Goal: Information Seeking & Learning: Understand process/instructions

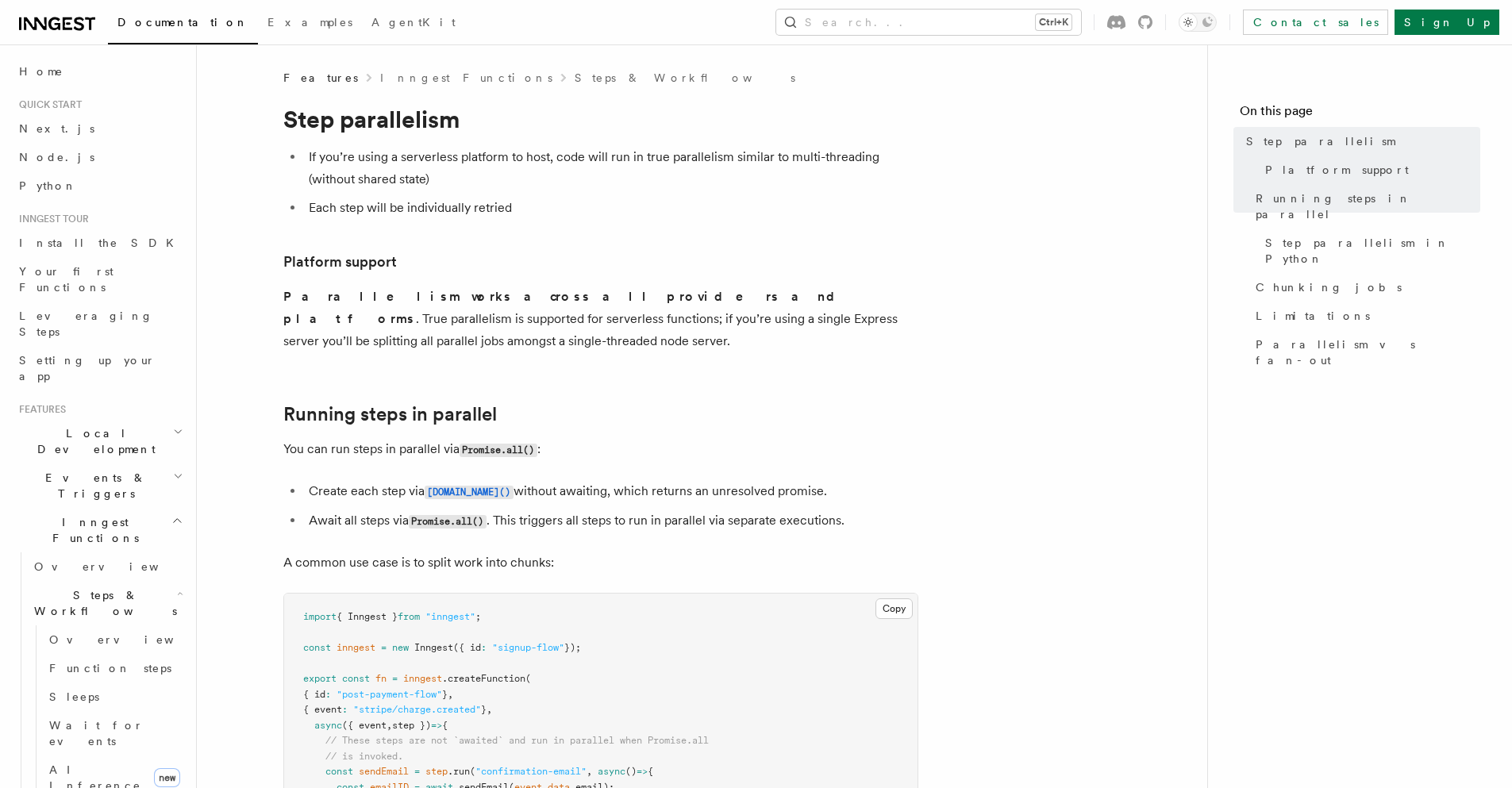
click at [75, 21] on icon at bounding box center [79, 23] width 10 height 14
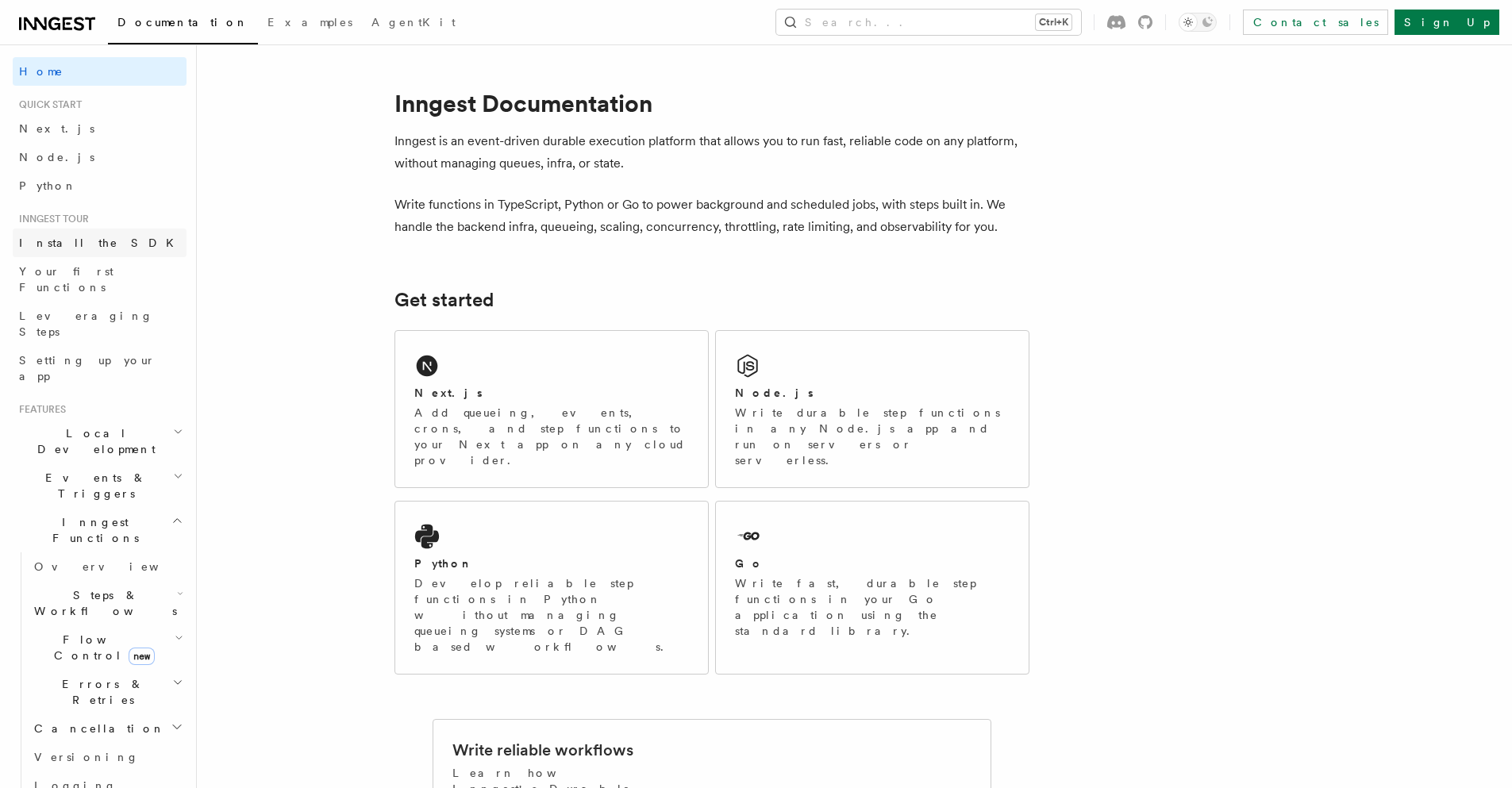
click at [77, 239] on span "Install the SDK" at bounding box center [101, 243] width 164 height 13
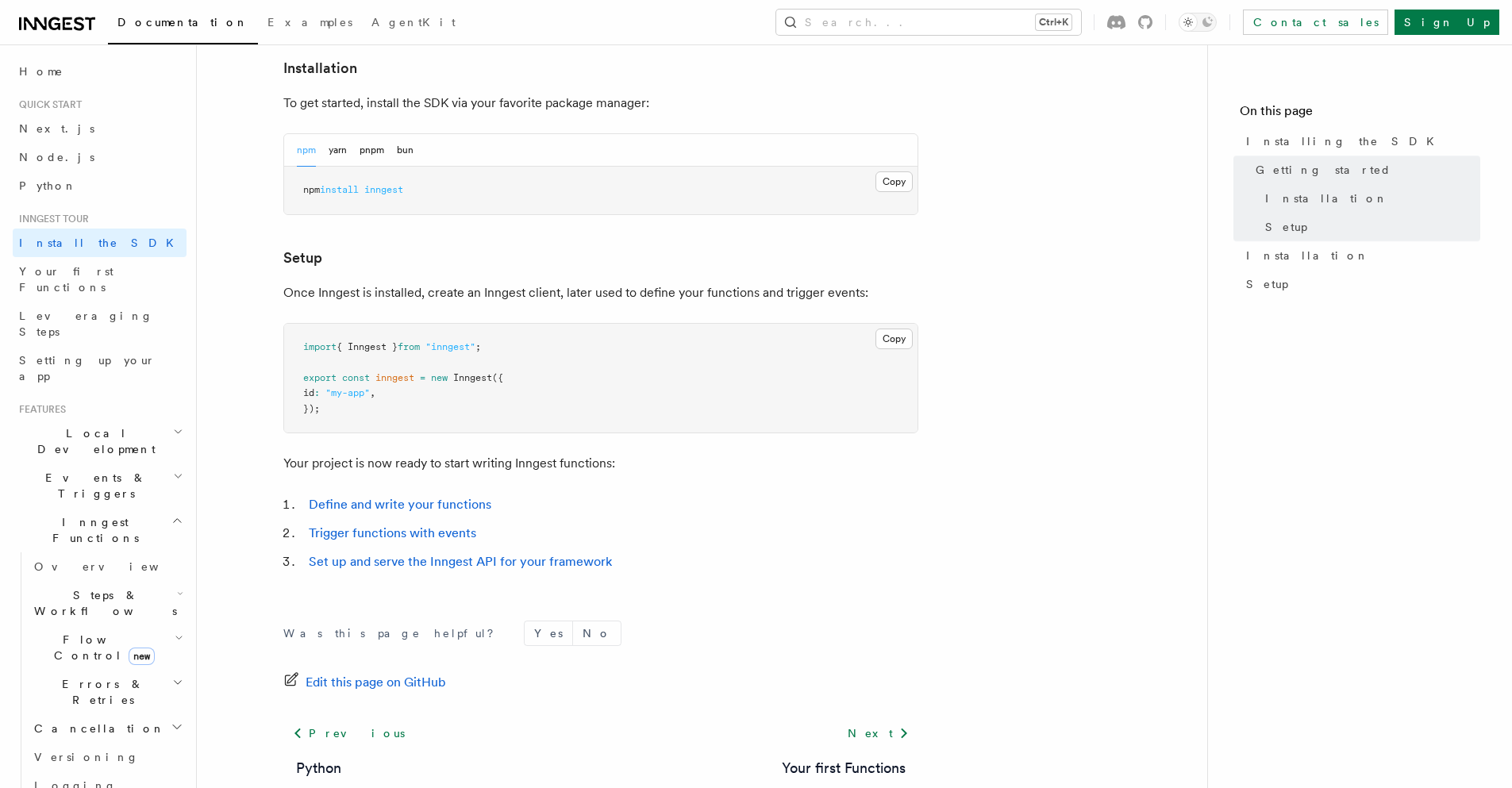
scroll to position [531, 0]
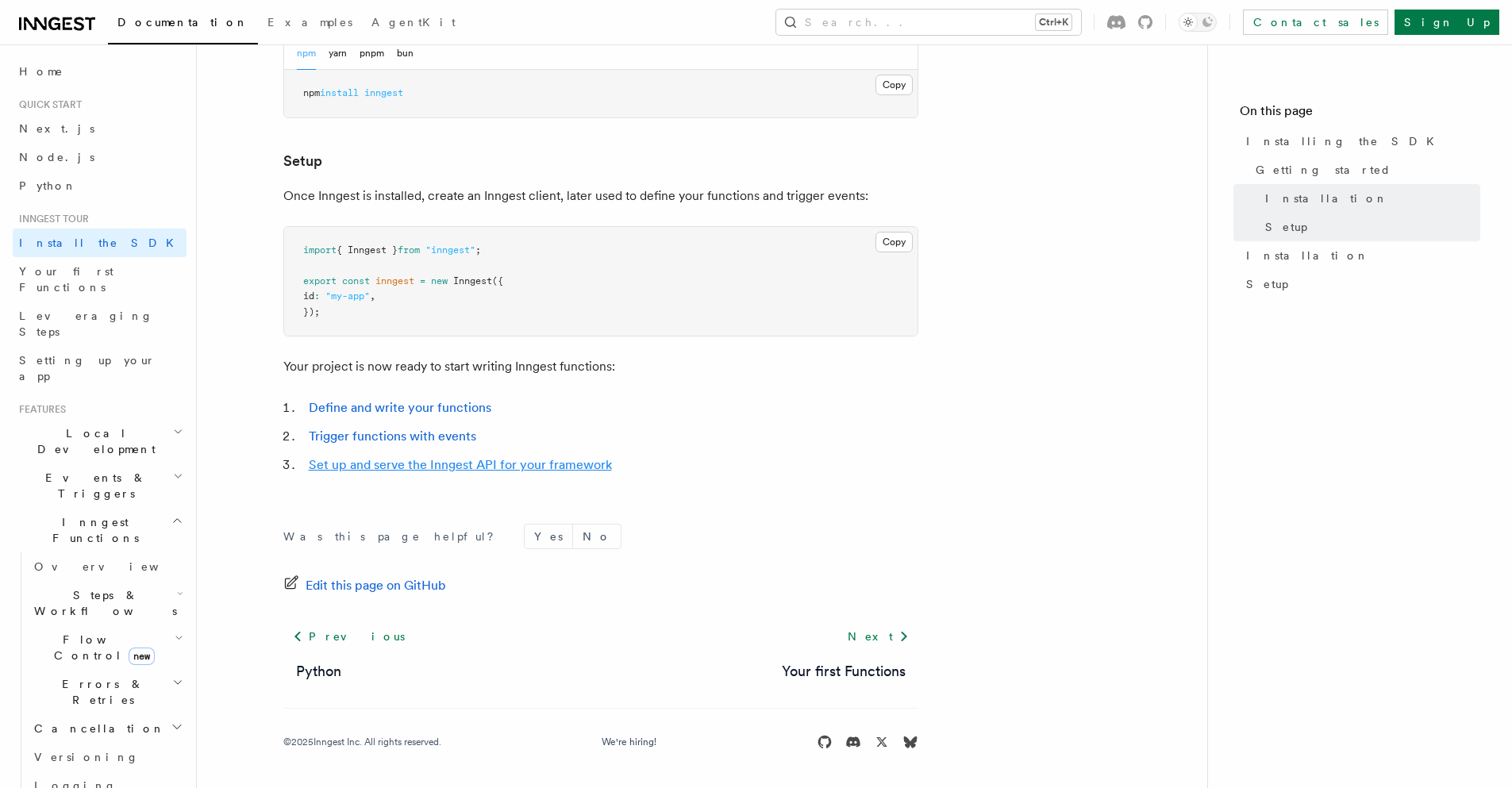
click at [506, 464] on link "Set up and serve the Inngest API for your framework" at bounding box center [460, 465] width 303 height 16
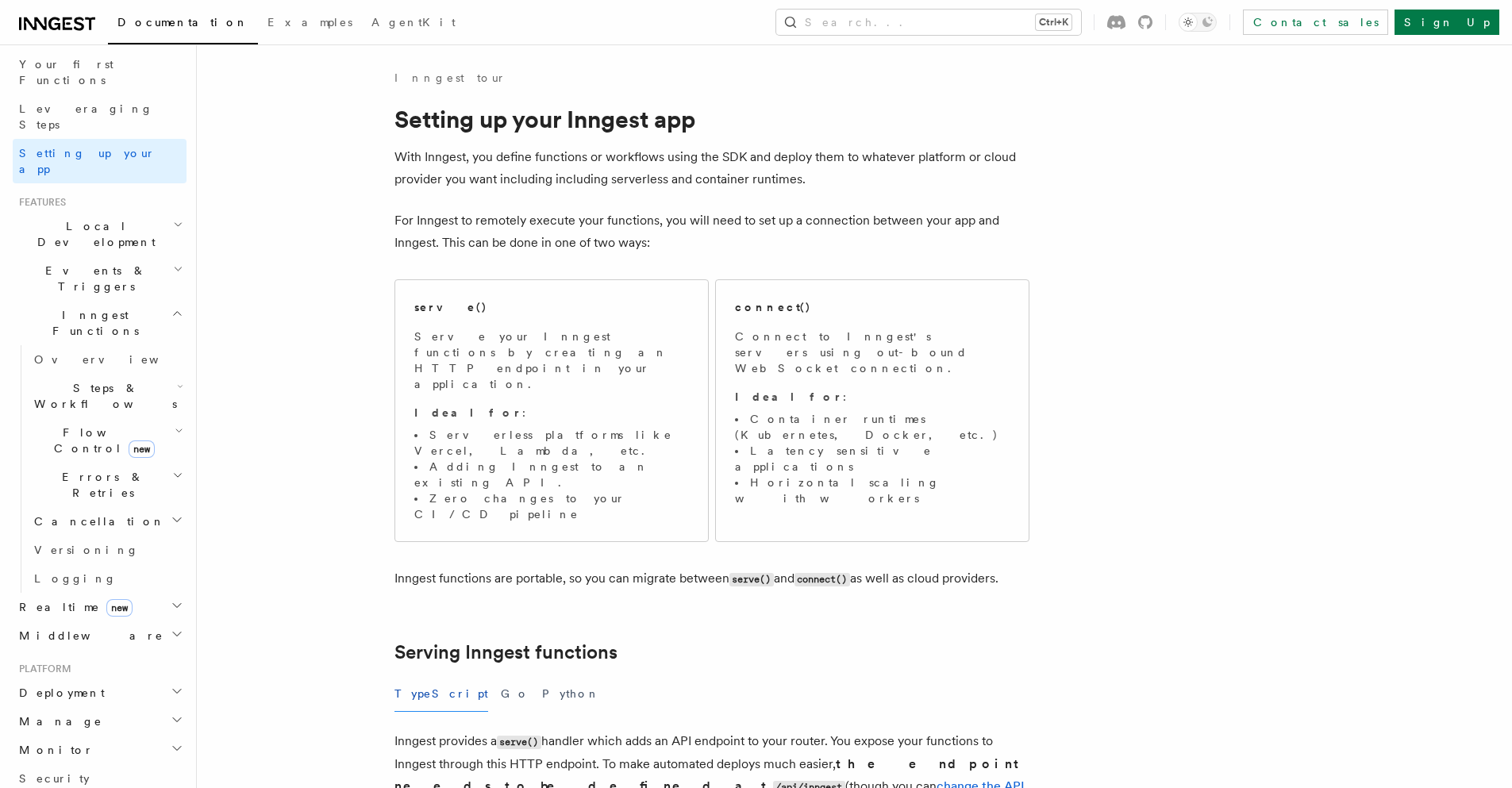
scroll to position [209, 0]
click at [99, 677] on h2 "Deployment" at bounding box center [100, 690] width 173 height 28
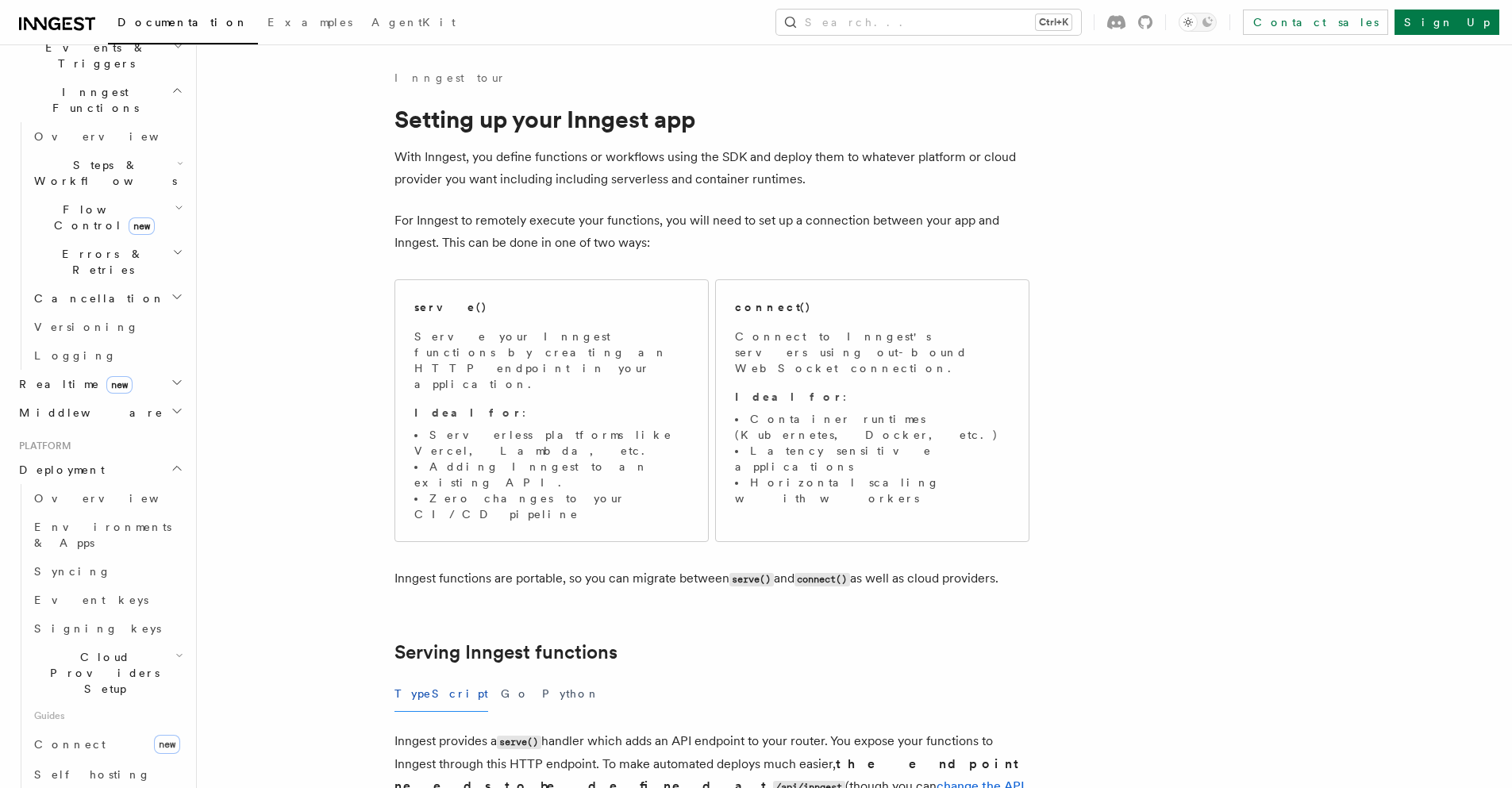
scroll to position [431, 0]
click at [107, 648] on span "Cloud Providers Setup" at bounding box center [101, 672] width 148 height 47
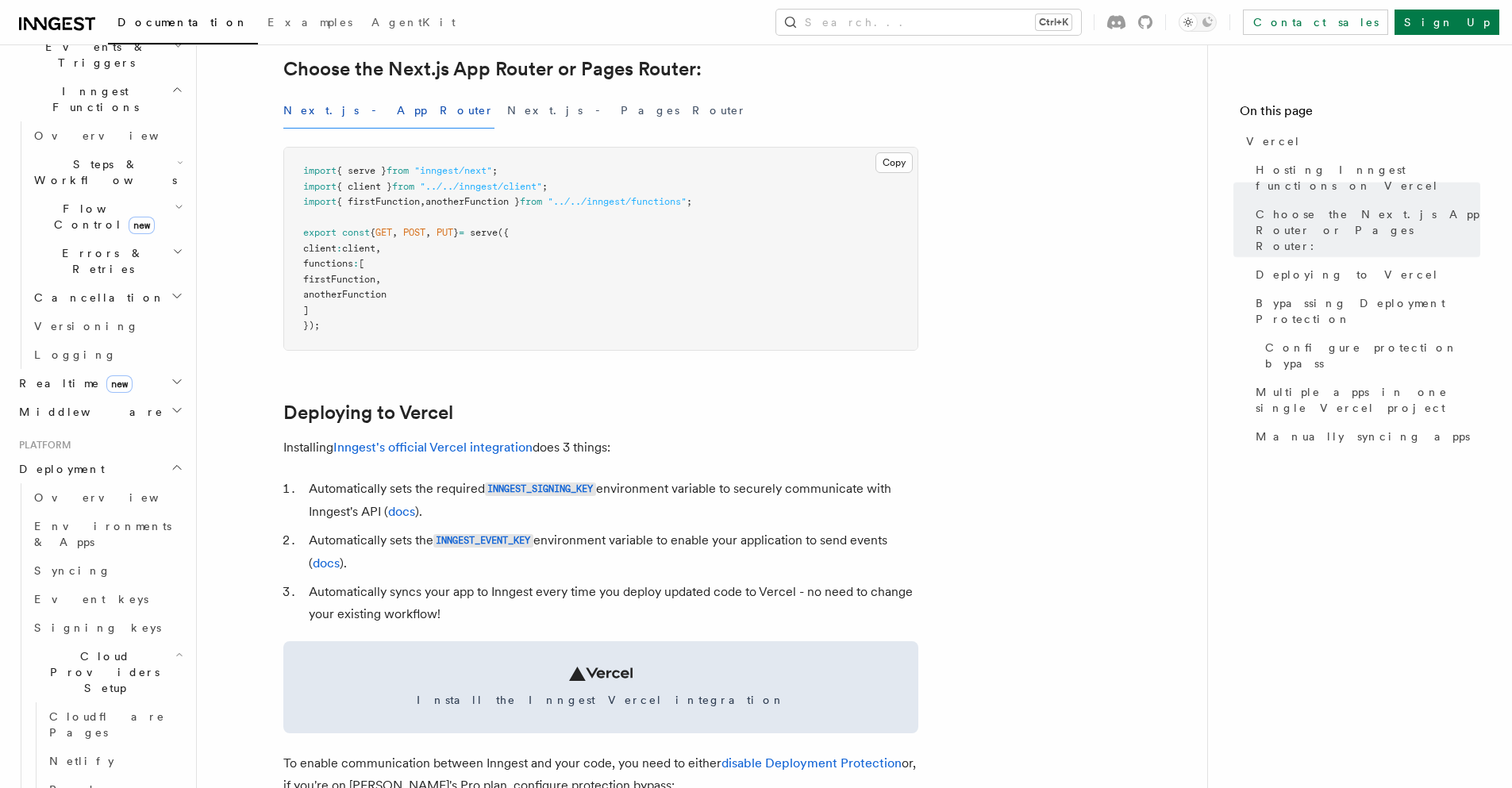
scroll to position [404, 0]
click at [512, 445] on link "Inngest's official Vercel integration" at bounding box center [433, 444] width 199 height 16
